Goal: Book appointment/travel/reservation

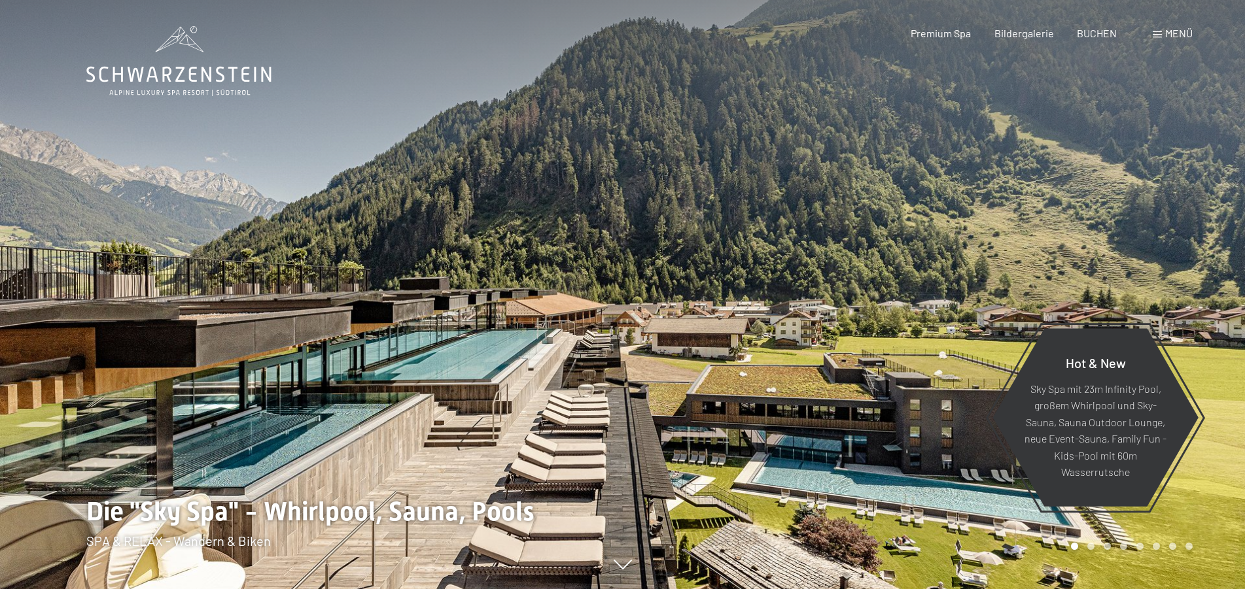
click at [1160, 29] on div "Menü" at bounding box center [1172, 33] width 40 height 14
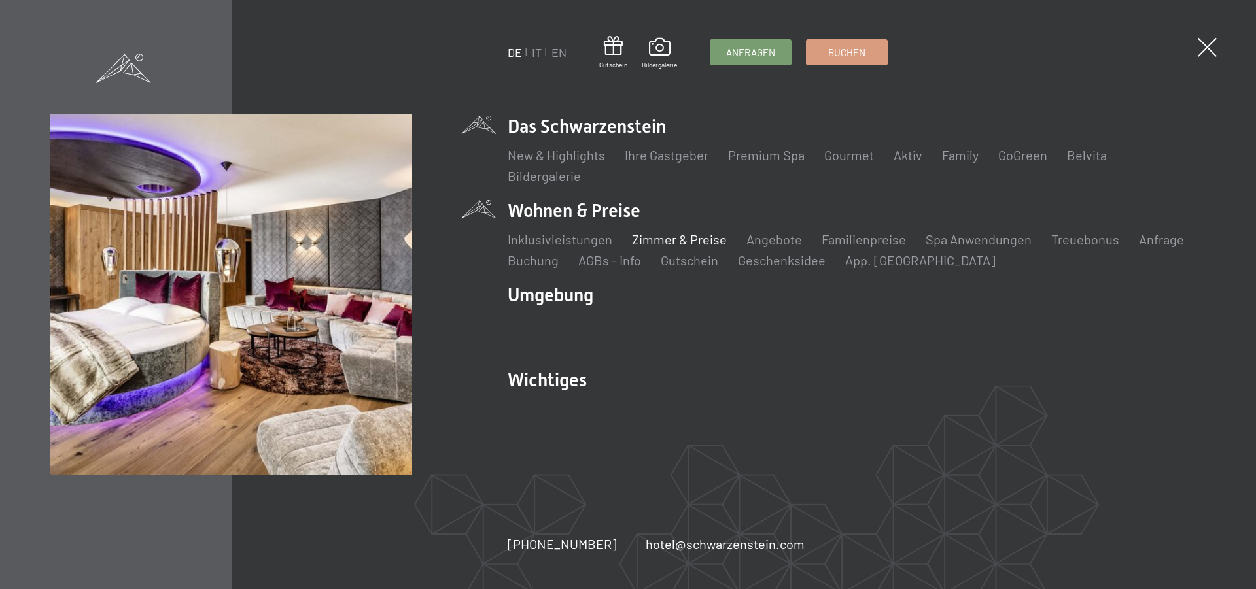
click at [695, 242] on link "Zimmer & Preise" at bounding box center [679, 240] width 95 height 16
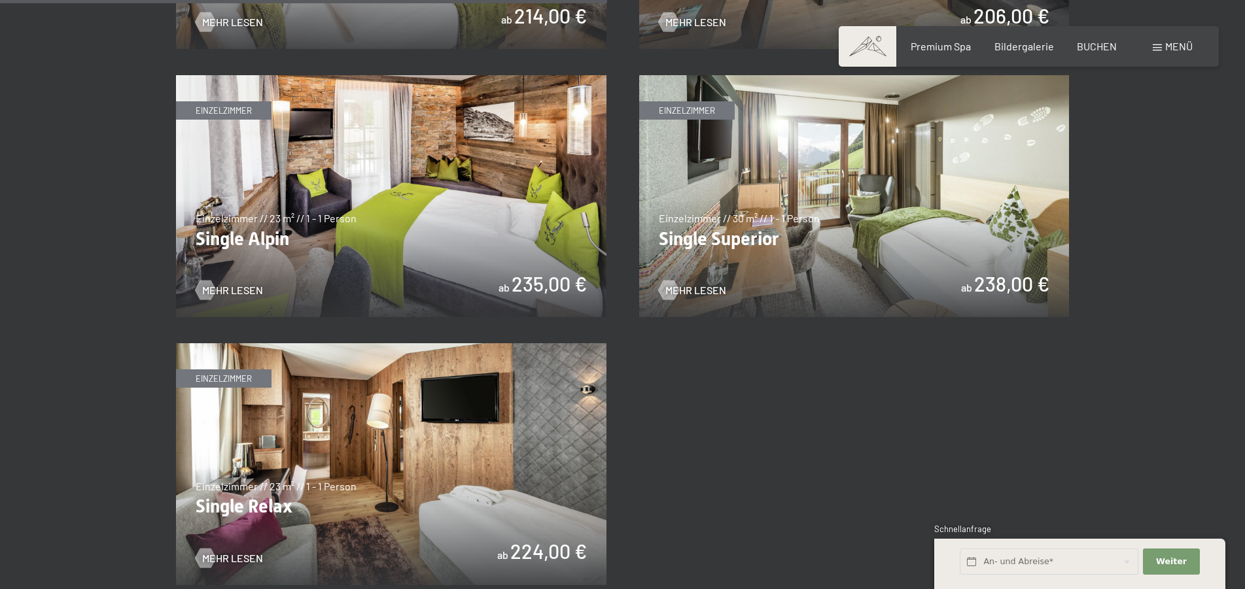
scroll to position [1934, 0]
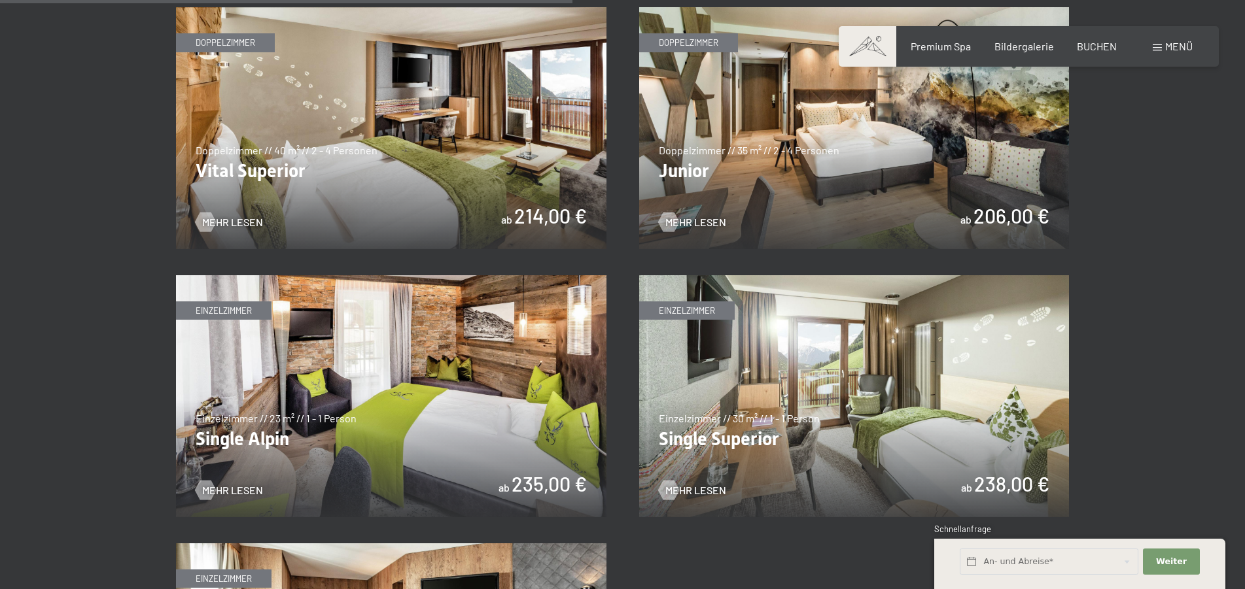
click at [888, 128] on img at bounding box center [854, 128] width 430 height 242
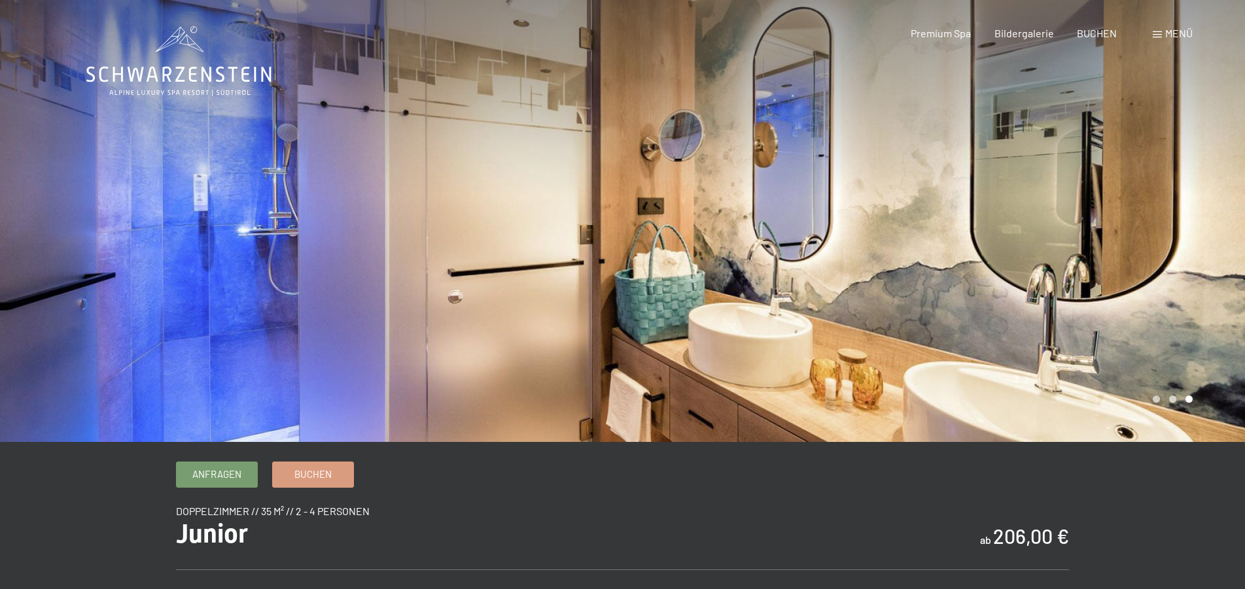
click at [203, 72] on icon at bounding box center [178, 75] width 185 height 16
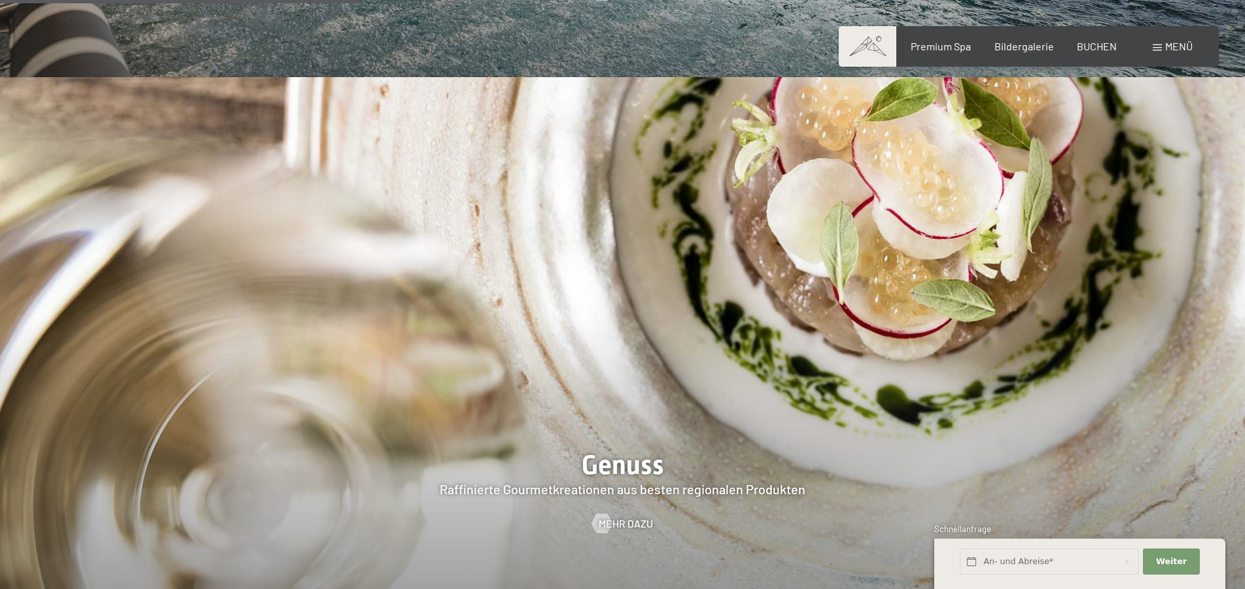
scroll to position [2535, 0]
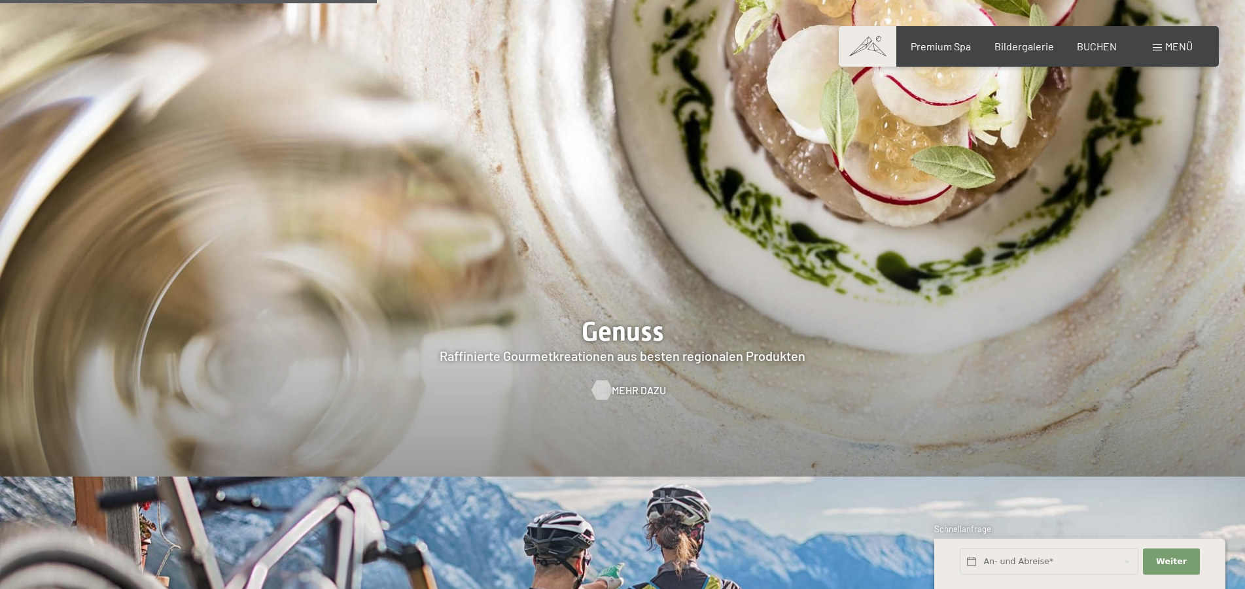
click at [636, 383] on span "Mehr dazu" at bounding box center [638, 390] width 54 height 14
